Goal: Navigation & Orientation: Find specific page/section

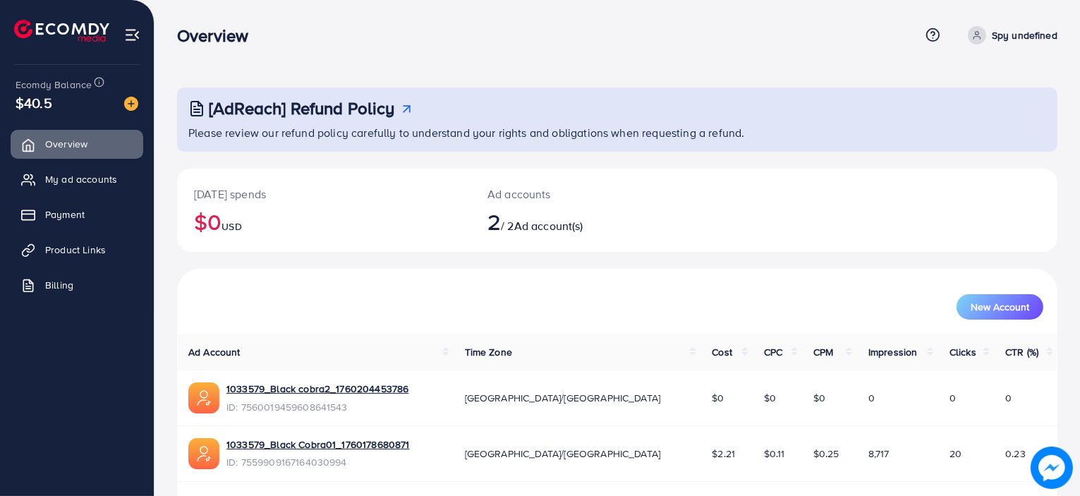
scroll to position [44, 0]
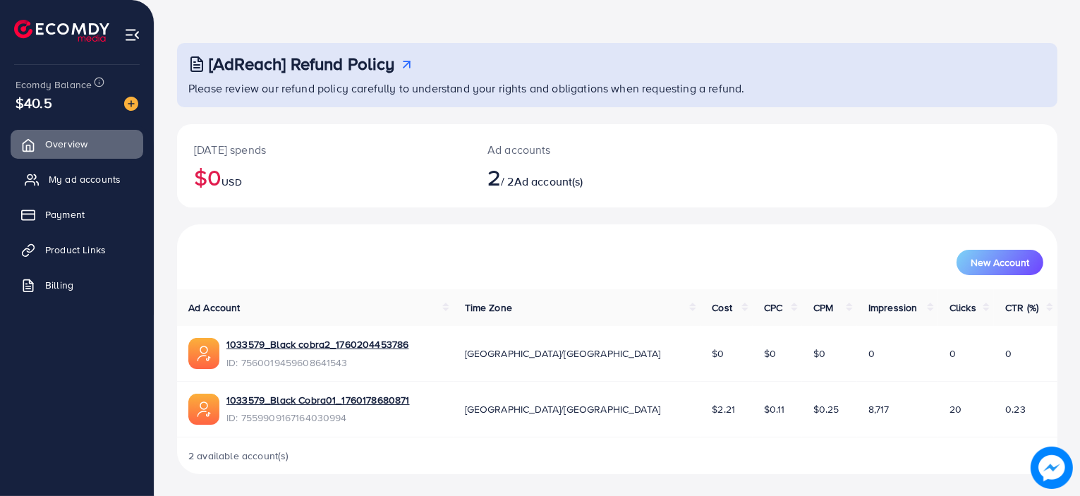
click at [85, 188] on link "My ad accounts" at bounding box center [77, 179] width 133 height 28
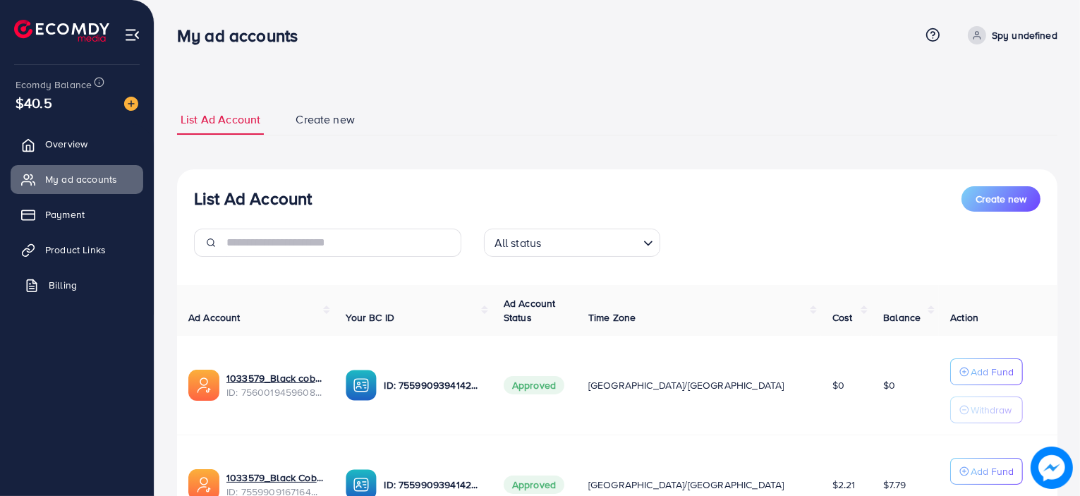
click at [42, 287] on link "Billing" at bounding box center [77, 285] width 133 height 28
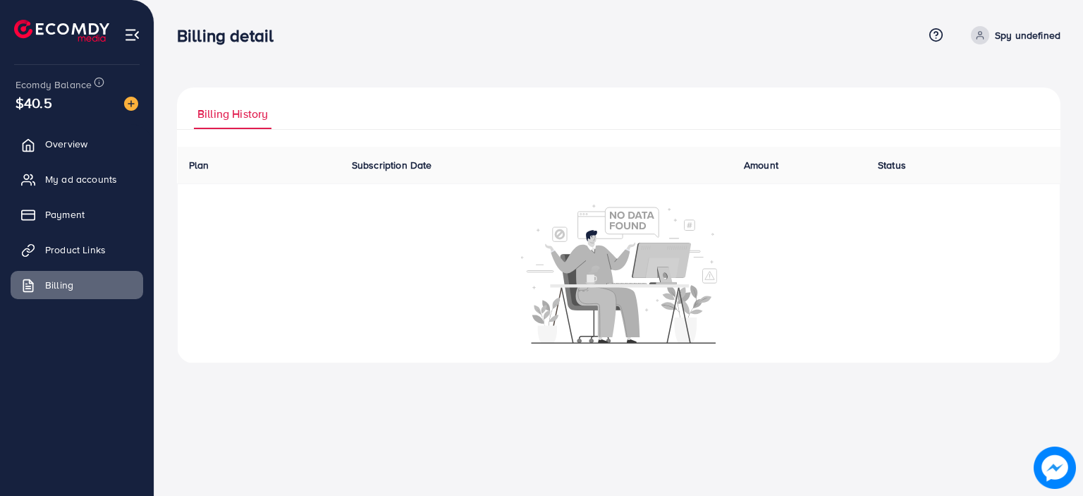
click at [64, 264] on ul "Overview My ad accounts Payment Product Links Billing" at bounding box center [77, 219] width 154 height 190
click at [77, 247] on span "Product Links" at bounding box center [79, 250] width 61 height 14
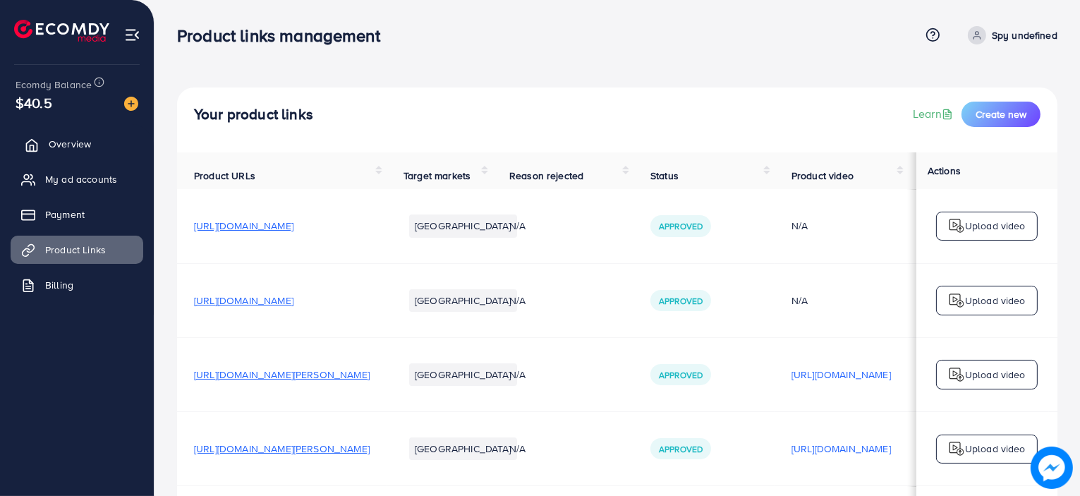
click at [87, 132] on link "Overview" at bounding box center [77, 144] width 133 height 28
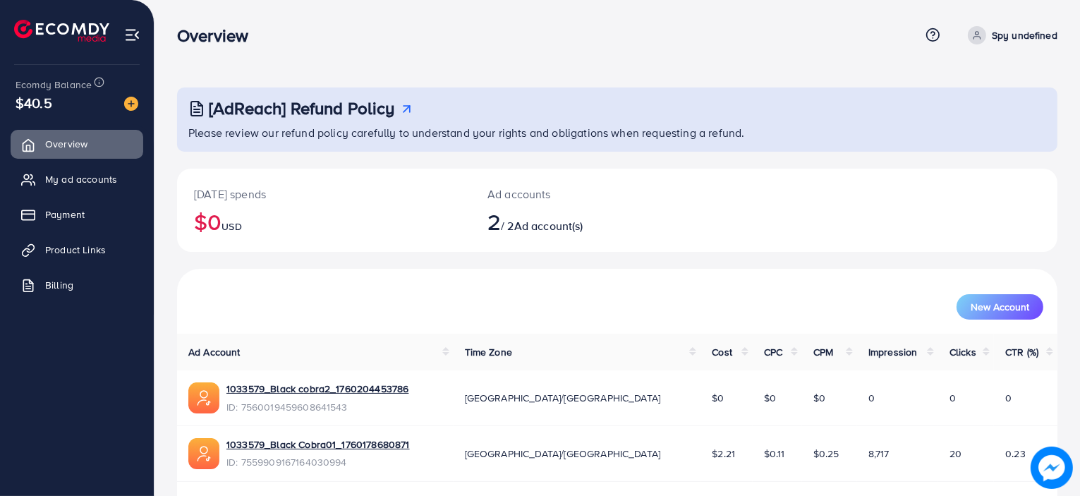
click at [377, 106] on h3 "[AdReach] Refund Policy" at bounding box center [302, 108] width 186 height 20
